Goal: Obtain resource: Download file/media

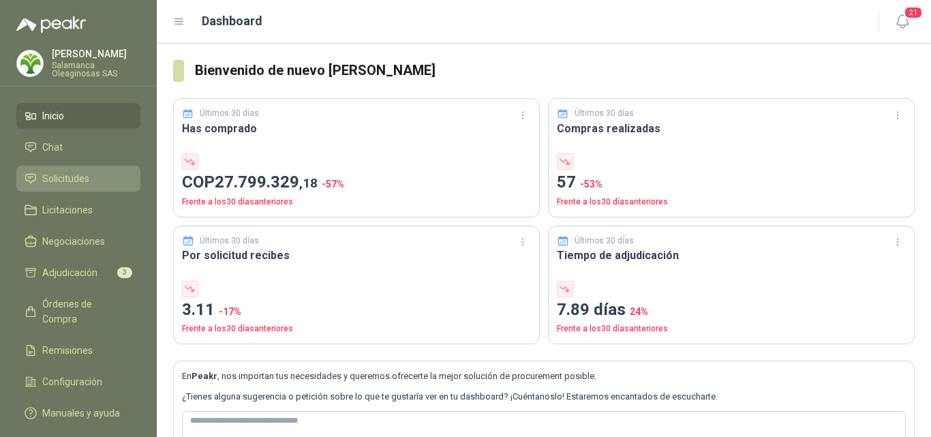
click at [107, 172] on li "Solicitudes" at bounding box center [79, 178] width 108 height 15
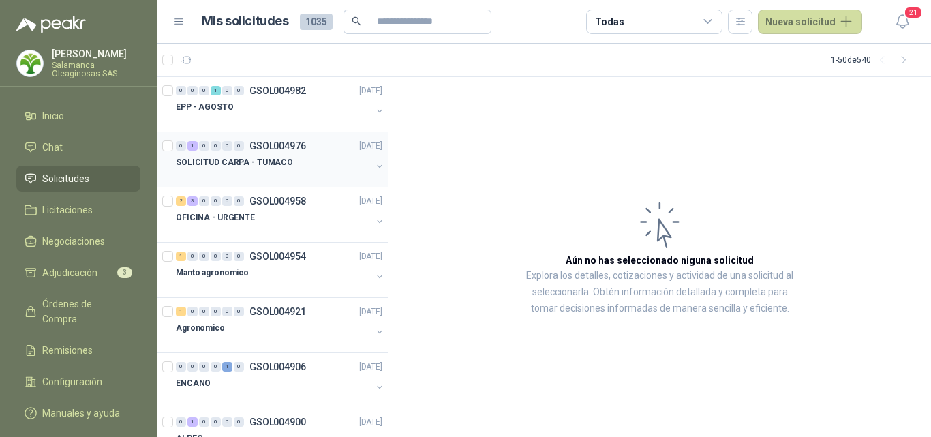
click at [295, 164] on div "SOLICITUD CARPA - TUMACO" at bounding box center [274, 162] width 196 height 16
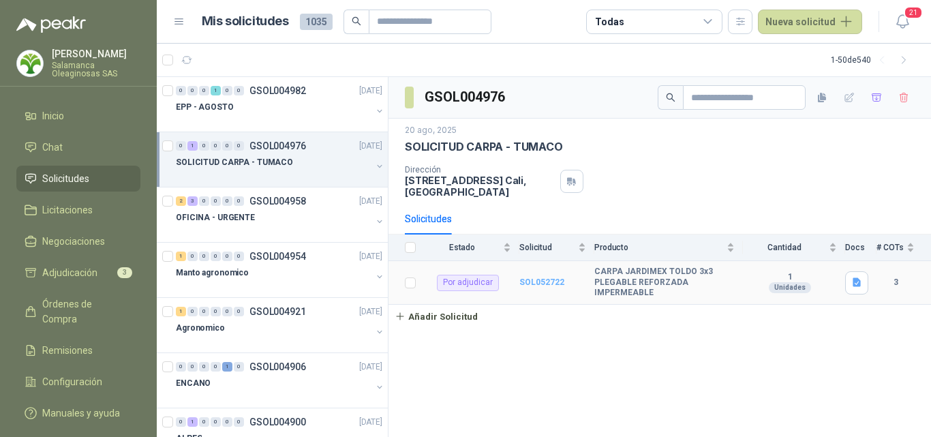
click at [547, 284] on b "SOL052722" at bounding box center [541, 282] width 45 height 10
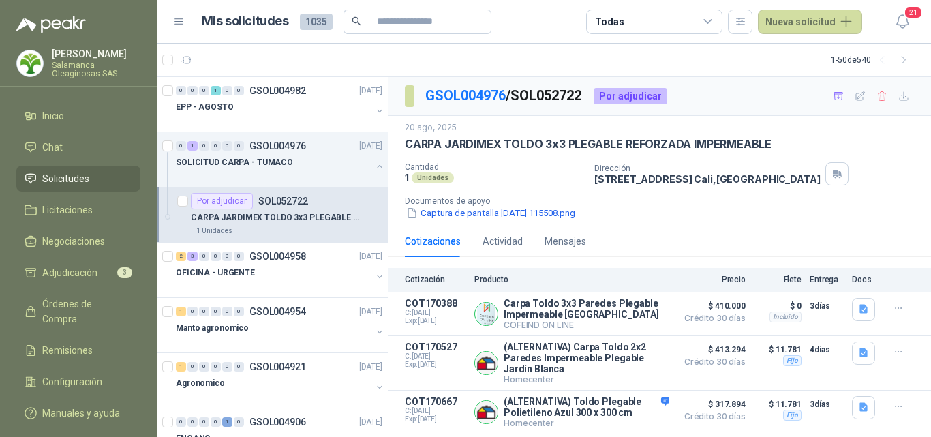
scroll to position [1, 0]
click at [858, 310] on icon "button" at bounding box center [864, 309] width 12 height 12
click at [808, 250] on button "carpa_3x3.JPG" at bounding box center [787, 250] width 77 height 14
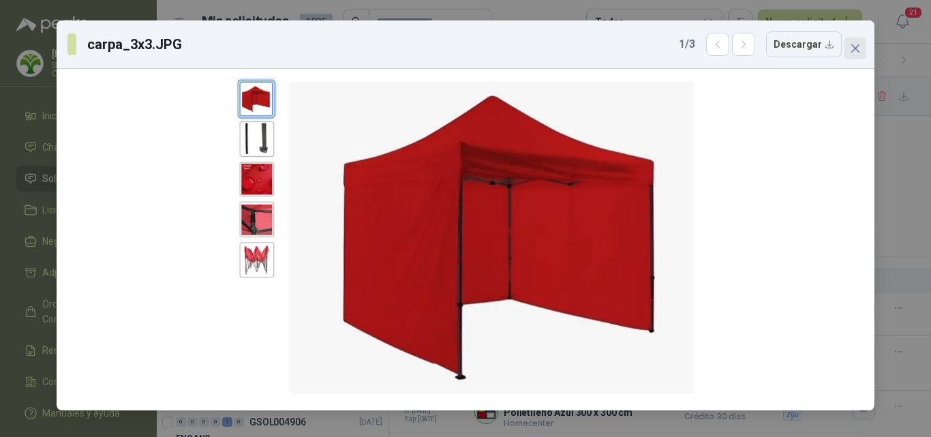
click at [856, 41] on button "Close" at bounding box center [855, 48] width 22 height 22
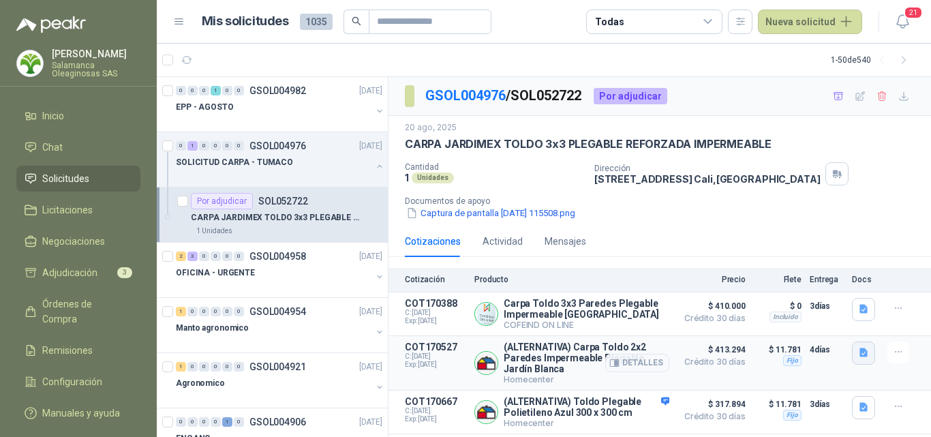
click at [858, 348] on icon "button" at bounding box center [864, 353] width 12 height 12
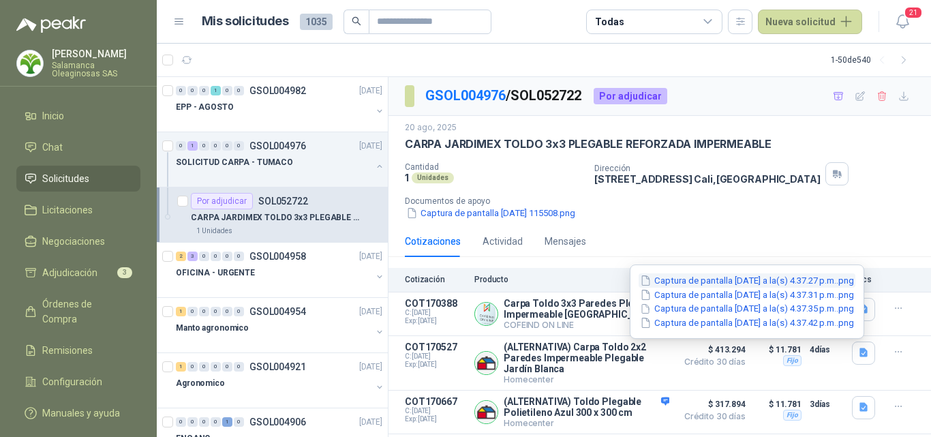
click at [691, 281] on button "Captura de pantalla [DATE] a la(s) 4.37.27 p.m..png" at bounding box center [747, 280] width 217 height 14
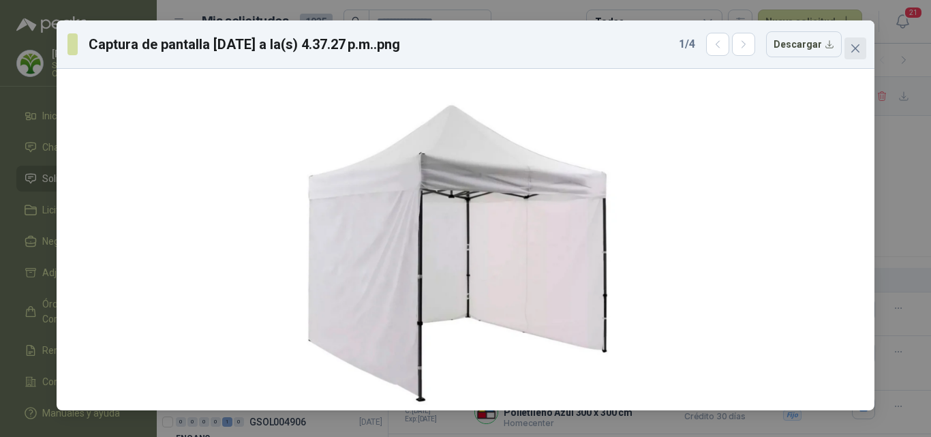
click at [855, 48] on icon "close" at bounding box center [855, 48] width 8 height 8
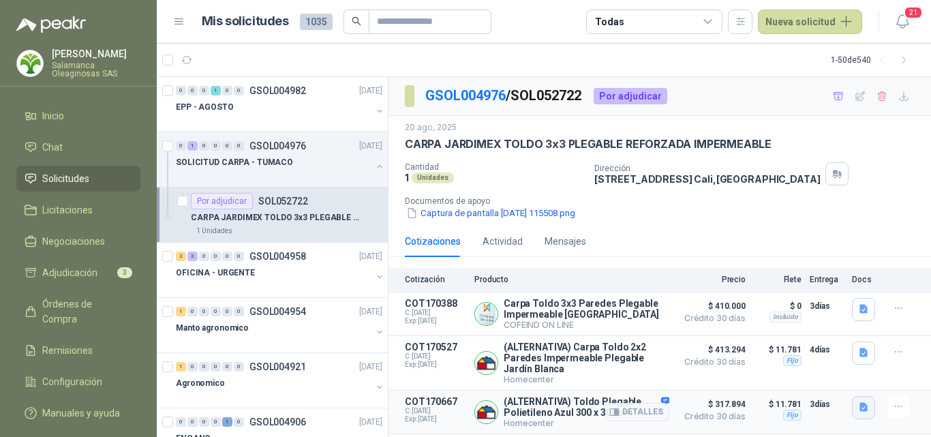
click at [859, 410] on icon "button" at bounding box center [863, 407] width 8 height 9
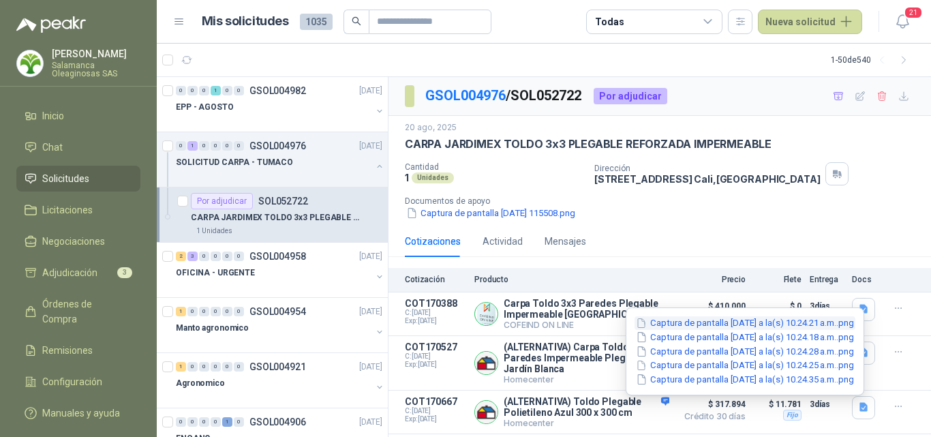
click at [746, 326] on button "Captura de pantalla [DATE] a la(s) 10.24.21 a.m..png" at bounding box center [744, 323] width 221 height 14
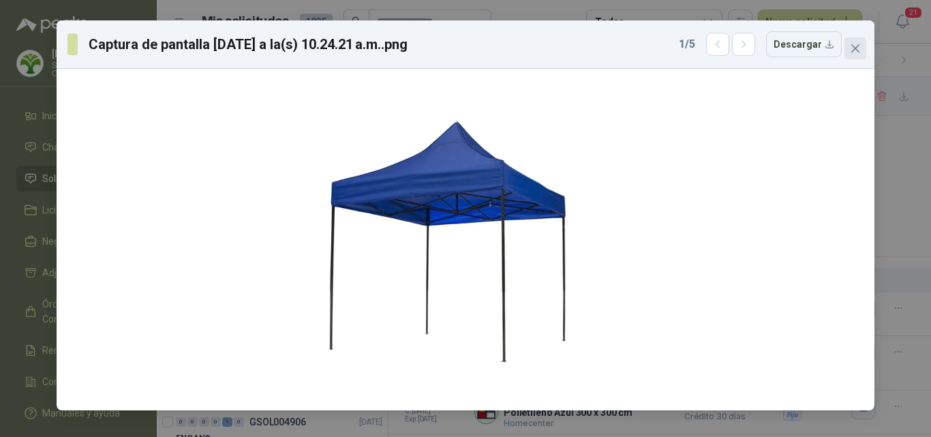
click at [850, 56] on button "Close" at bounding box center [855, 48] width 22 height 22
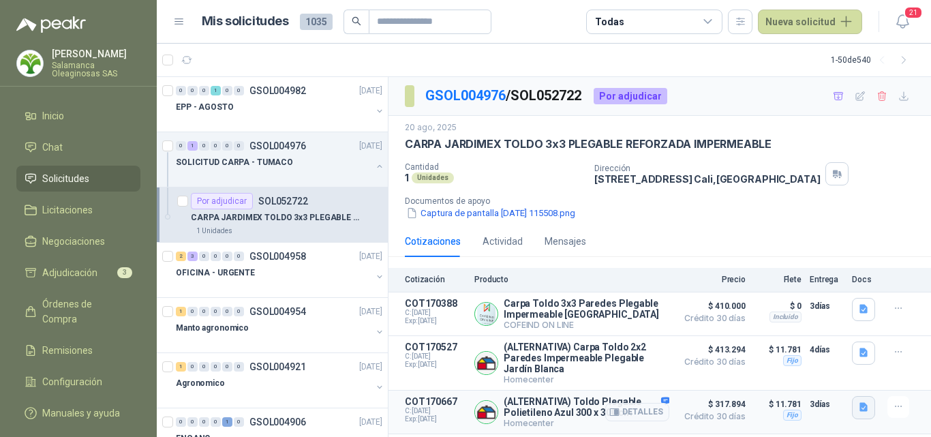
click at [859, 411] on icon "button" at bounding box center [863, 407] width 8 height 9
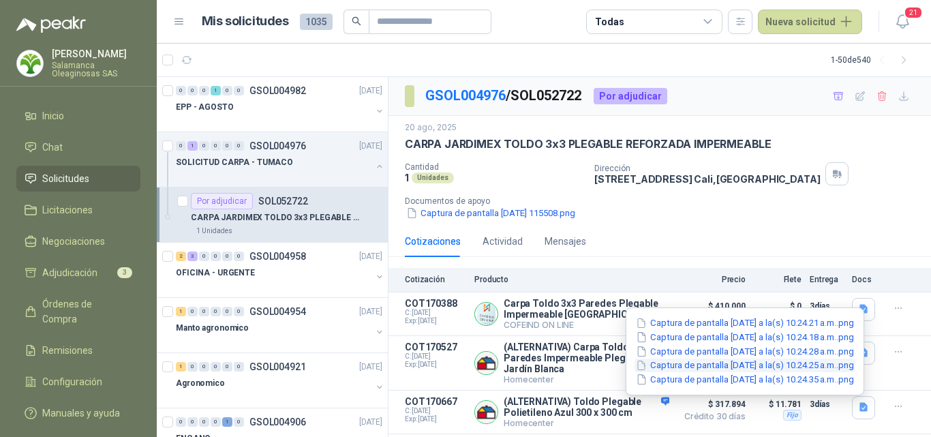
click at [733, 369] on button "Captura de pantalla [DATE] a la(s) 10.24.25 a.m..png" at bounding box center [744, 365] width 221 height 14
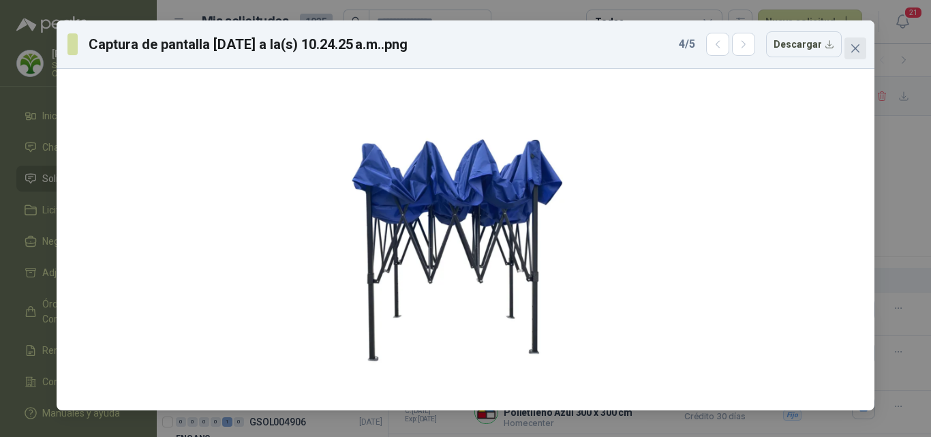
click at [855, 54] on button "Close" at bounding box center [855, 48] width 22 height 22
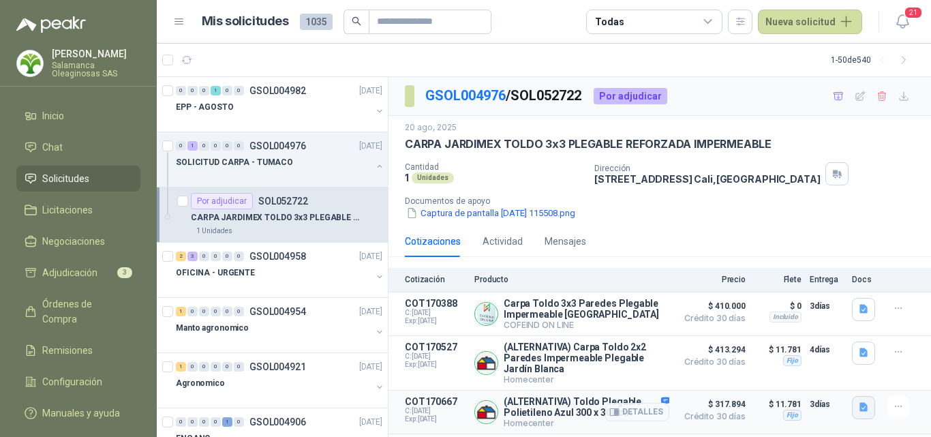
click at [859, 412] on icon "button" at bounding box center [863, 407] width 8 height 9
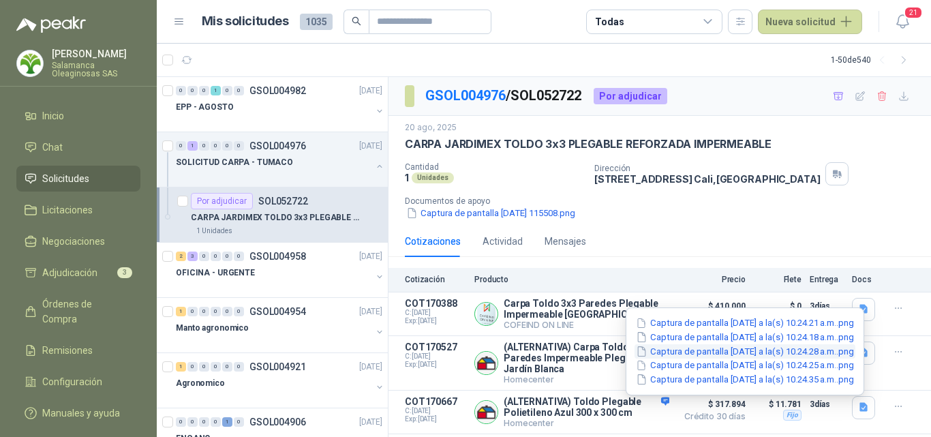
click at [750, 352] on button "Captura de pantalla [DATE] a la(s) 10.24.28 a.m..png" at bounding box center [744, 351] width 221 height 14
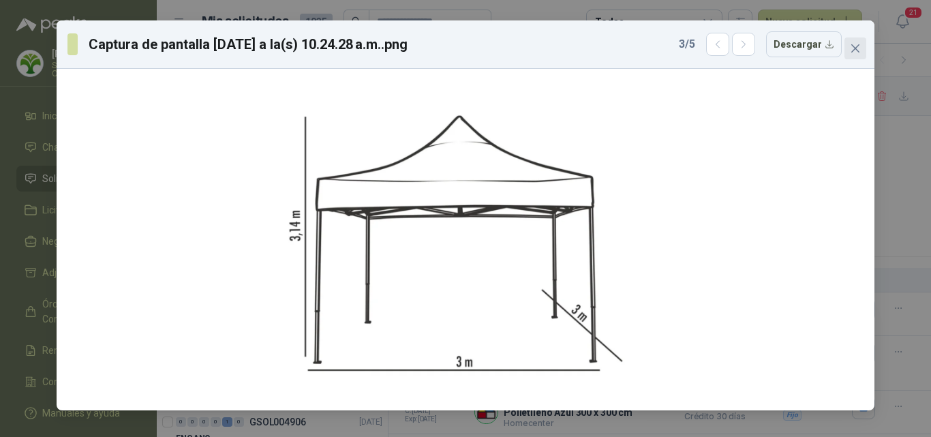
click at [861, 54] on button "Close" at bounding box center [855, 48] width 22 height 22
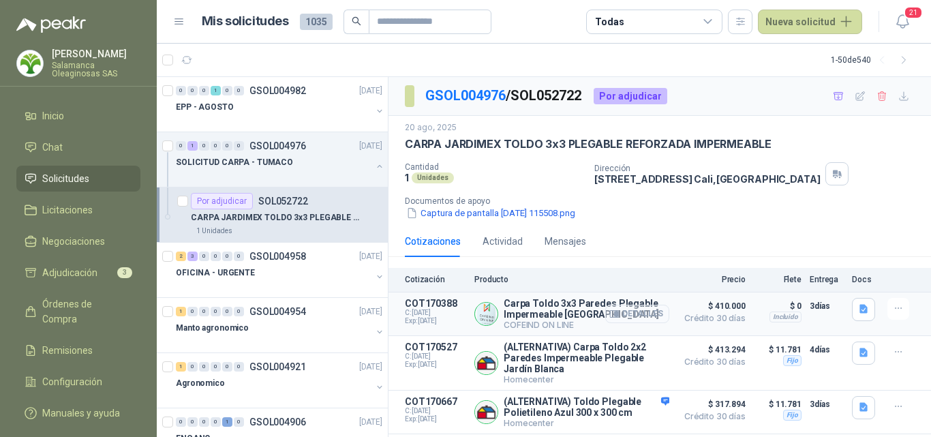
click at [631, 311] on button "Detalles" at bounding box center [637, 314] width 64 height 18
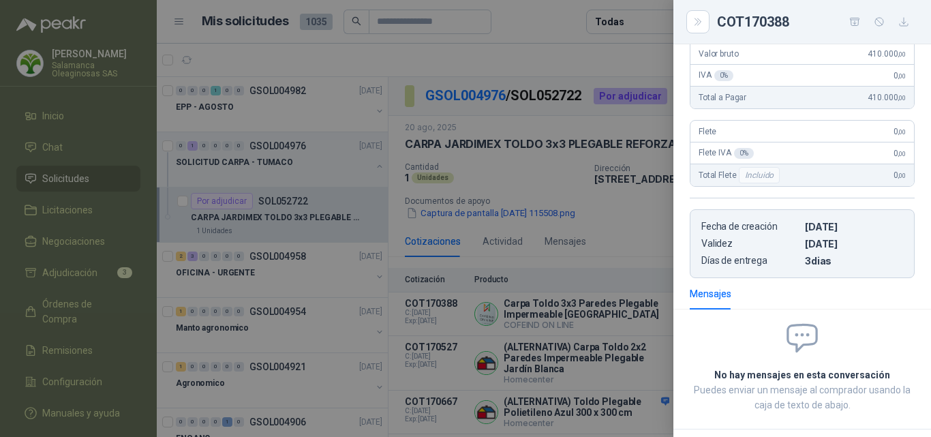
click at [585, 313] on div at bounding box center [465, 218] width 931 height 437
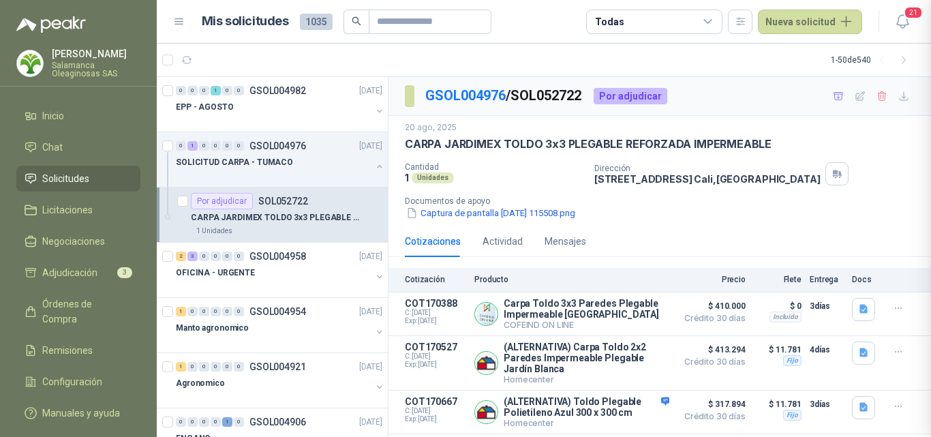
scroll to position [299, 0]
click at [858, 310] on icon "button" at bounding box center [864, 309] width 12 height 12
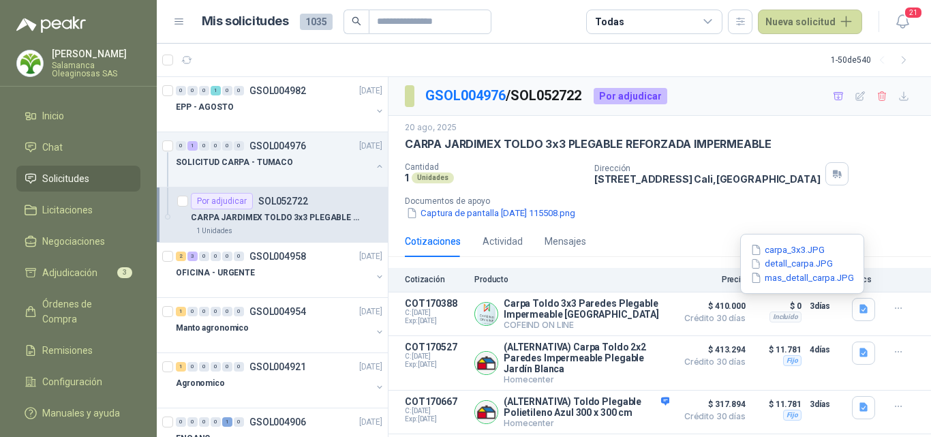
click at [784, 252] on button "carpa_3x3.JPG" at bounding box center [787, 250] width 77 height 14
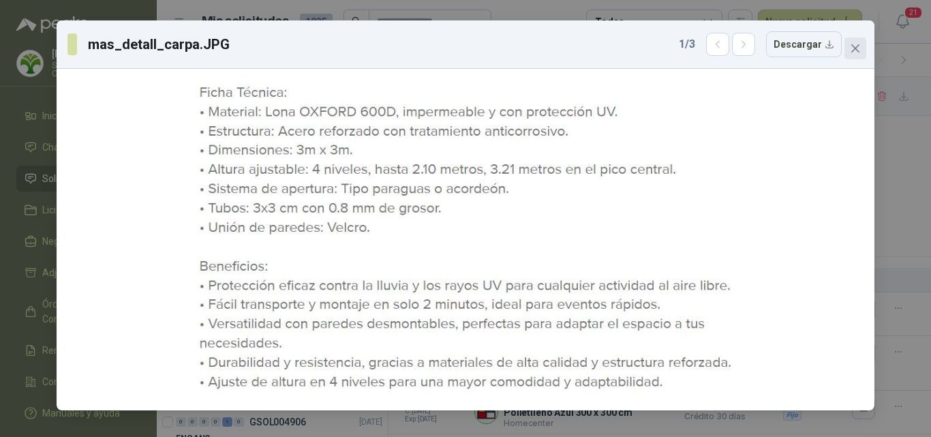
click at [859, 51] on icon "close" at bounding box center [855, 48] width 11 height 11
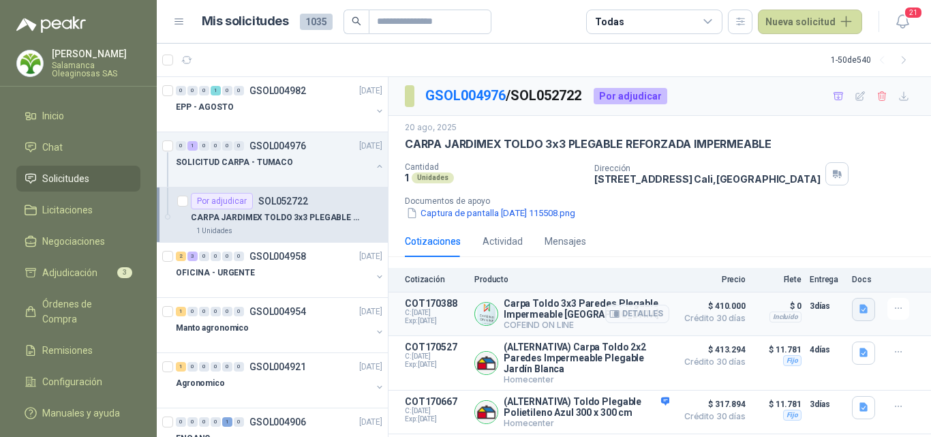
click at [858, 313] on icon "button" at bounding box center [864, 309] width 12 height 12
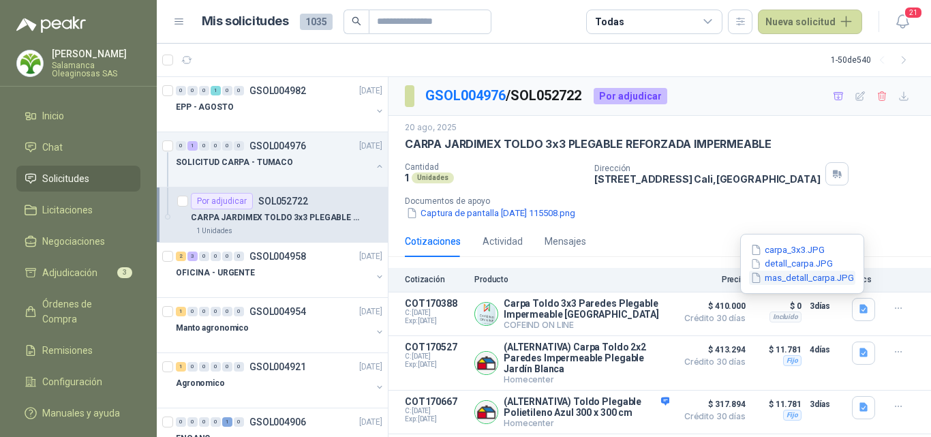
click at [789, 284] on button "mas_detall_carpa.JPG" at bounding box center [802, 278] width 106 height 14
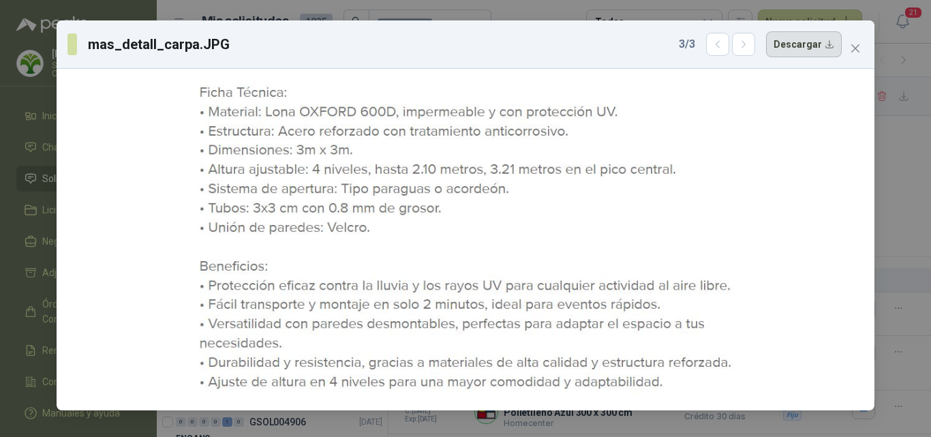
click at [817, 48] on button "Descargar" at bounding box center [804, 44] width 76 height 26
click at [887, 172] on div "mas_detall_carpa.JPG 3 / 3 Descargar" at bounding box center [465, 218] width 931 height 437
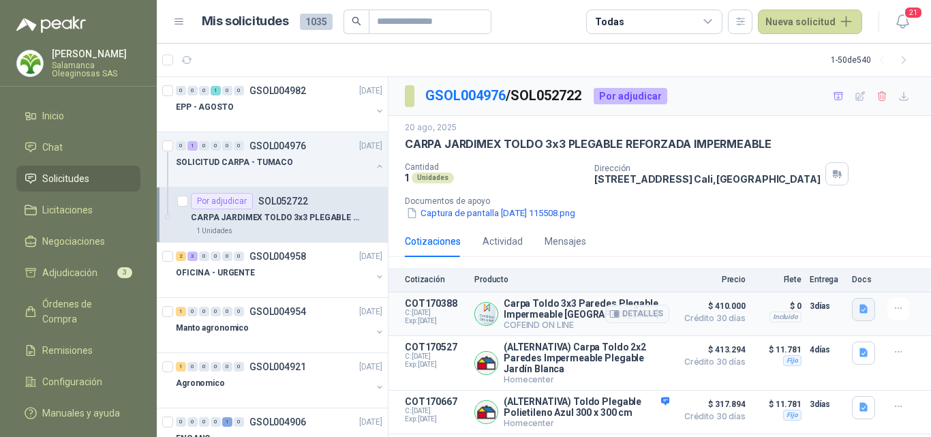
click at [858, 311] on icon "button" at bounding box center [864, 309] width 12 height 12
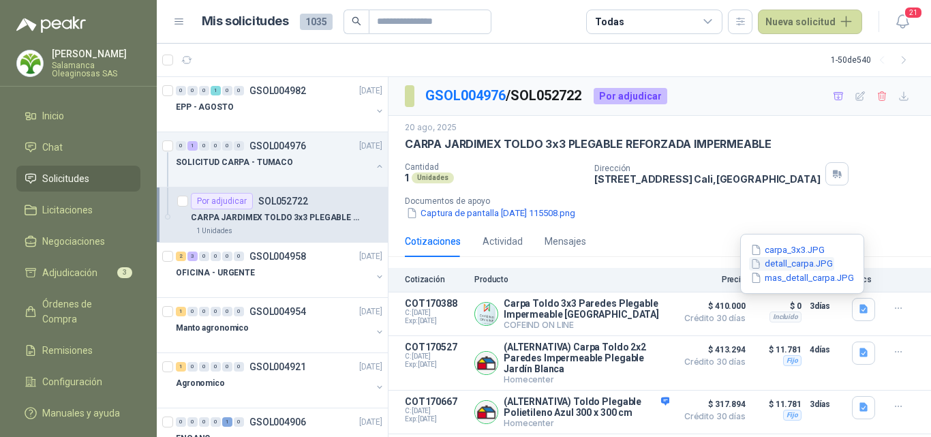
click at [775, 259] on button "detall_carpa.JPG" at bounding box center [791, 264] width 85 height 14
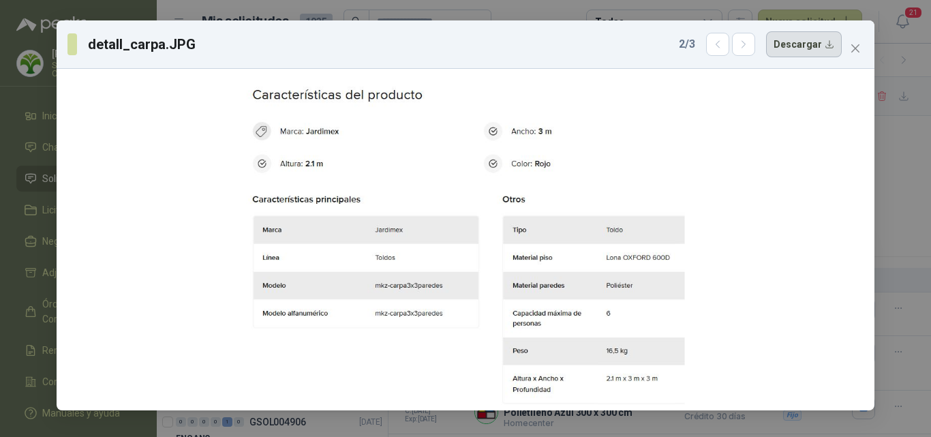
click at [798, 47] on button "Descargar" at bounding box center [804, 44] width 76 height 26
click at [913, 256] on div "detall_carpa.JPG 2 / 3 Descargar" at bounding box center [465, 218] width 931 height 437
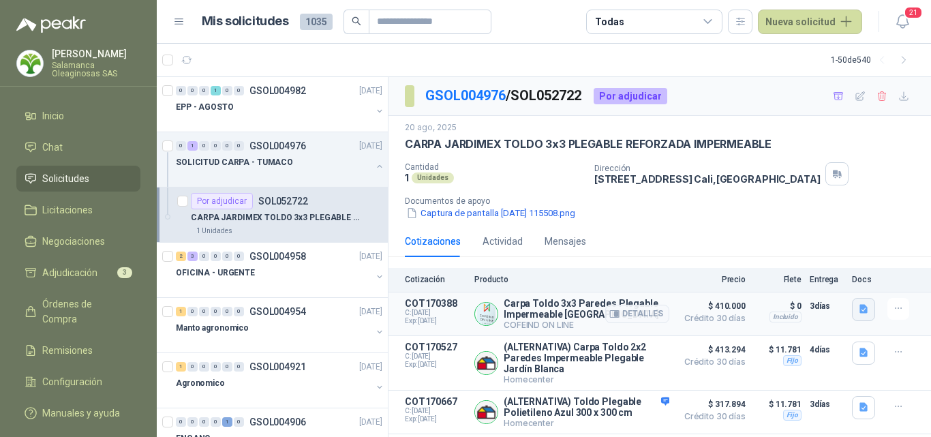
click at [859, 305] on icon "button" at bounding box center [863, 309] width 8 height 9
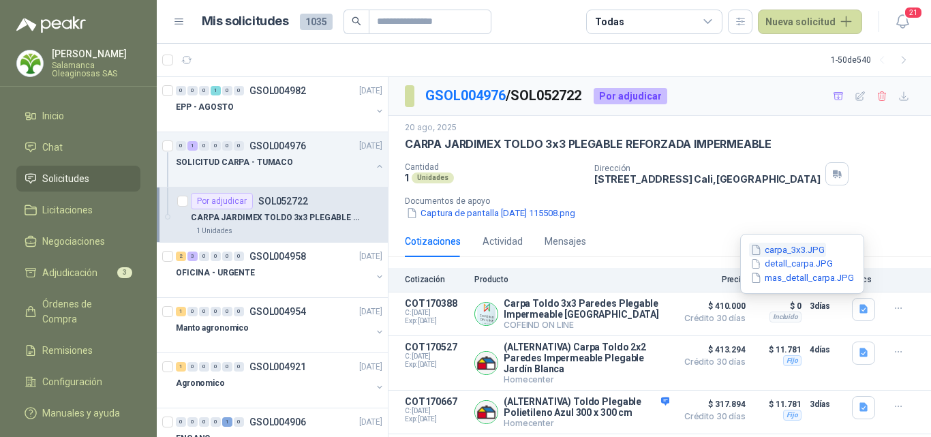
click at [803, 249] on button "carpa_3x3.JPG" at bounding box center [787, 250] width 77 height 14
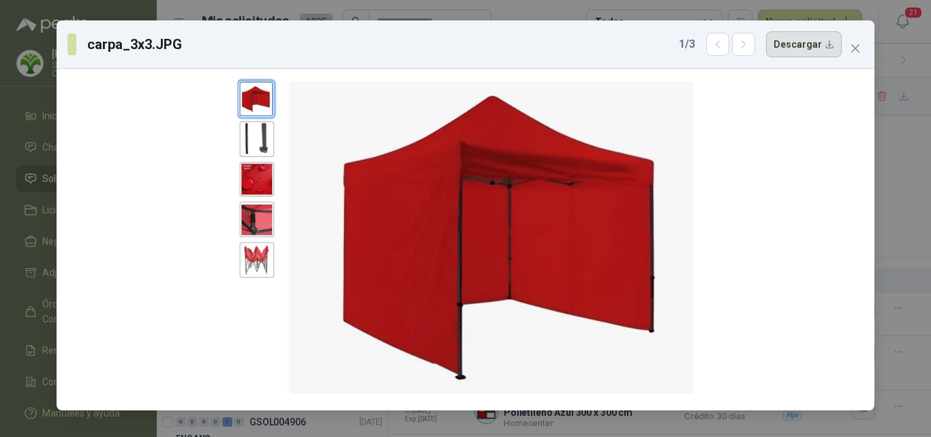
click at [811, 45] on button "Descargar" at bounding box center [804, 44] width 76 height 26
click at [928, 236] on div "carpa_3x3.JPG 1 / 3 Descargar" at bounding box center [465, 218] width 931 height 437
